Goal: Information Seeking & Learning: Learn about a topic

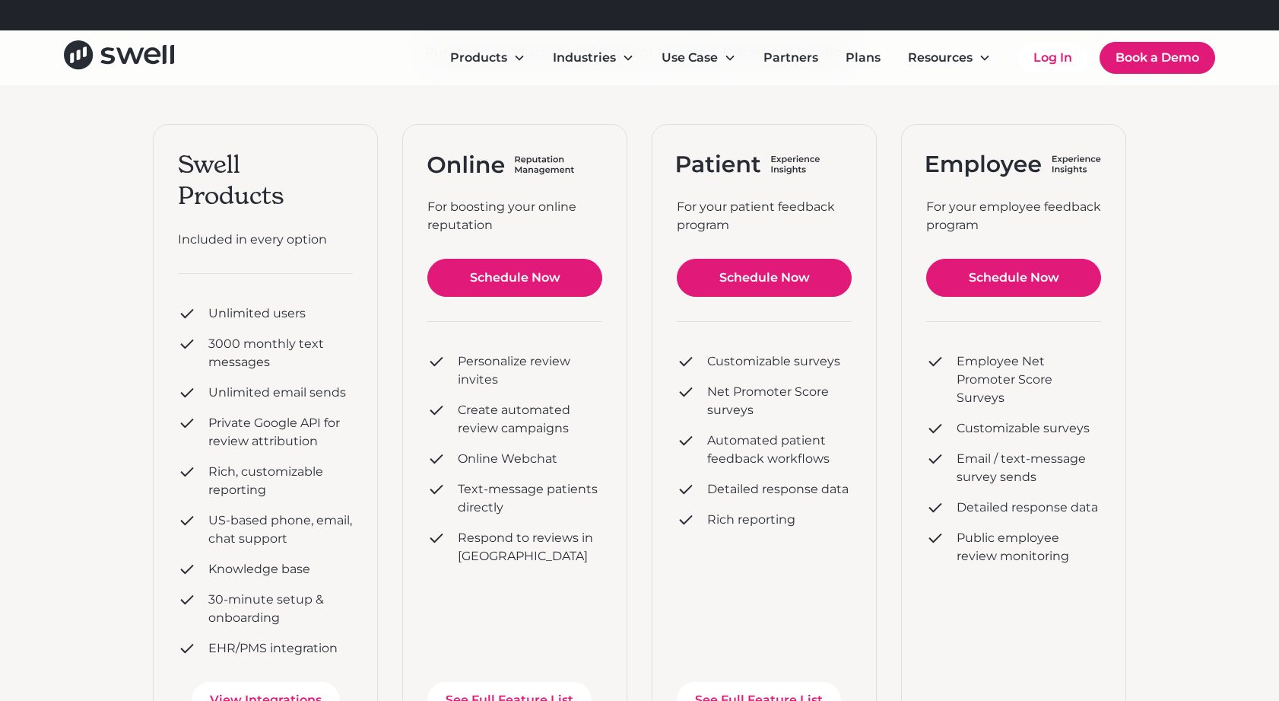
scroll to position [381, 0]
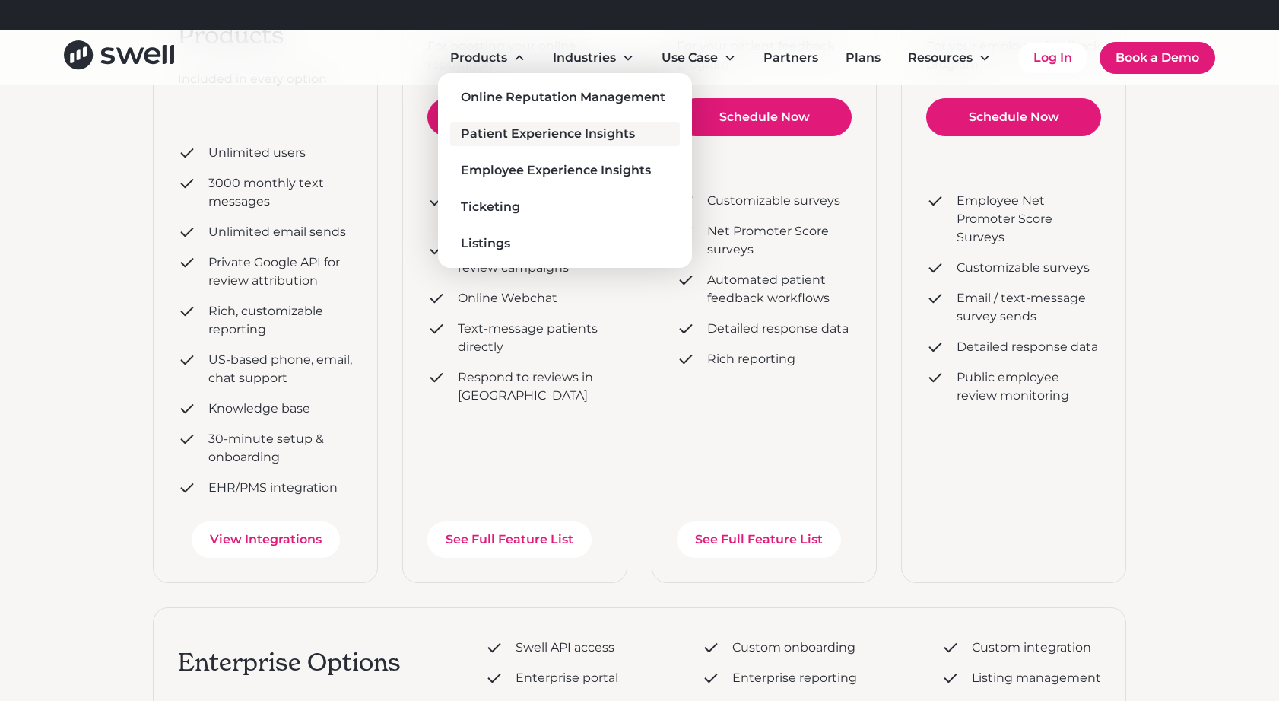
click at [529, 137] on div "Patient Experience Insights" at bounding box center [548, 134] width 174 height 18
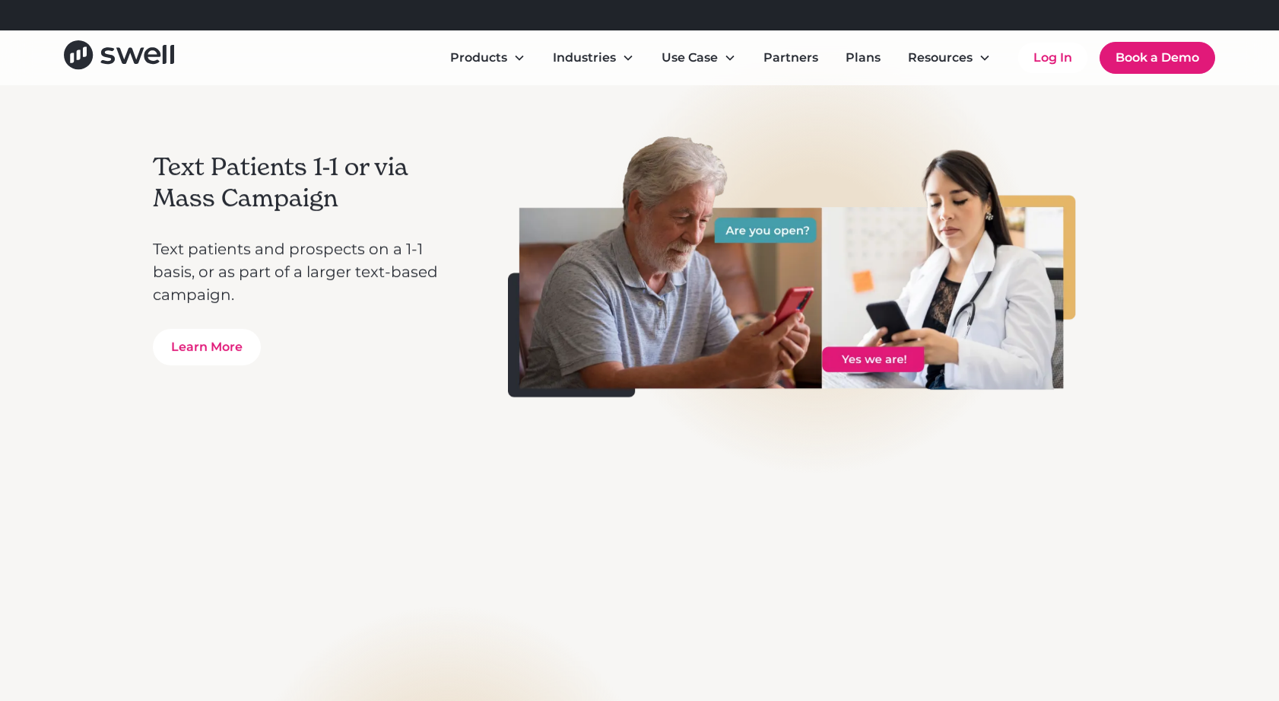
scroll to position [3461, 0]
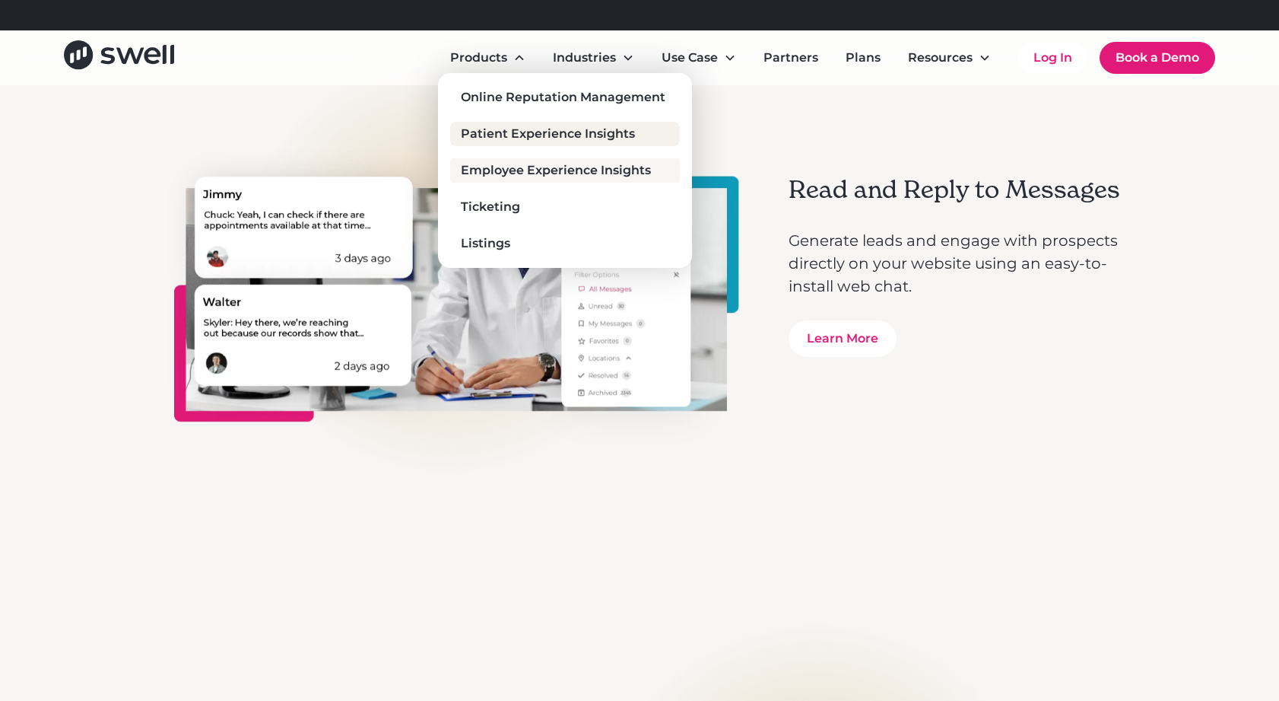
click at [502, 165] on div "Employee Experience Insights" at bounding box center [556, 170] width 190 height 18
